Goal: Task Accomplishment & Management: Complete application form

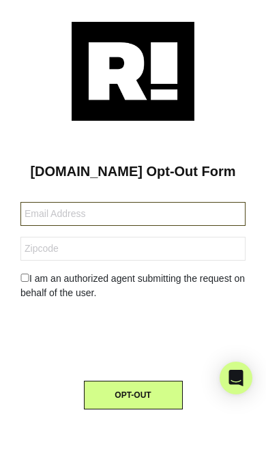
click at [61, 214] on input "text" at bounding box center [132, 214] width 225 height 24
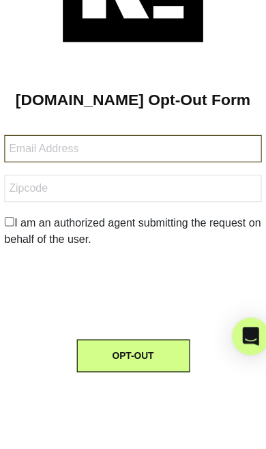
type input "[EMAIL_ADDRESS][DOMAIN_NAME]"
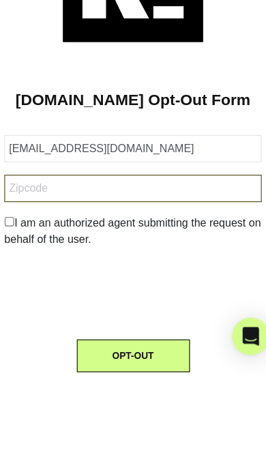
type input "93292"
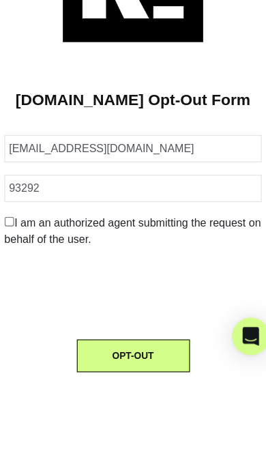
scroll to position [27, 0]
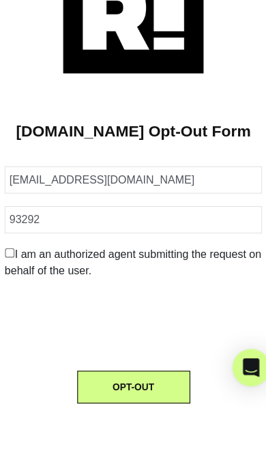
click at [20, 274] on input "checkbox" at bounding box center [24, 278] width 9 height 8
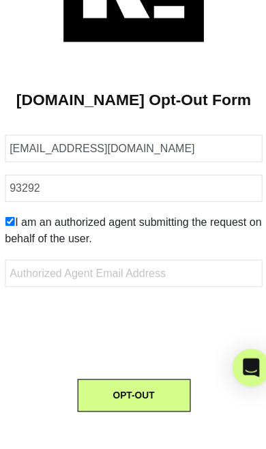
click at [20, 247] on input "checkbox" at bounding box center [24, 251] width 9 height 8
checkbox input "false"
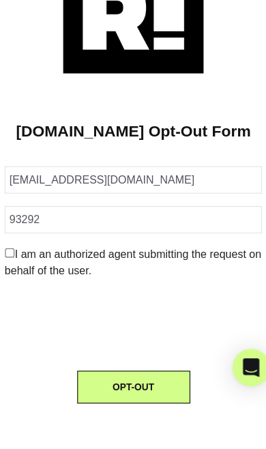
click at [130, 381] on button "OPT-OUT" at bounding box center [133, 395] width 99 height 29
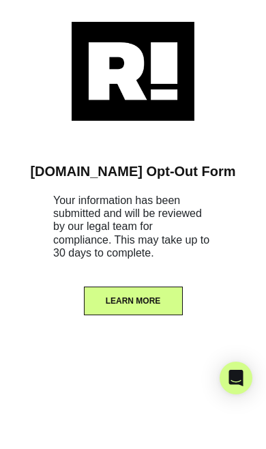
click at [156, 363] on div "Retention.com Opt-Out Form Your information has been submitted and will be revi…" at bounding box center [133, 224] width 266 height 449
click at [154, 355] on div "Retention.com Opt-Out Form Your information has been submitted and will be revi…" at bounding box center [133, 224] width 266 height 449
